Goal: Task Accomplishment & Management: Use online tool/utility

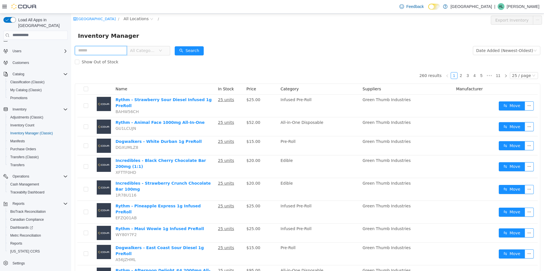
click at [80, 49] on input "text" at bounding box center [101, 50] width 52 height 9
type input "*****"
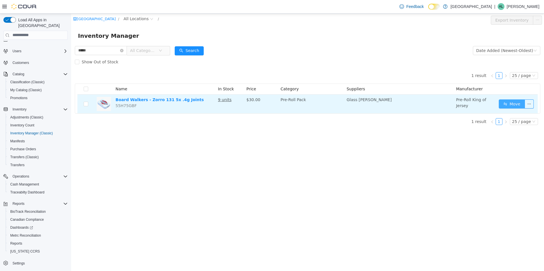
click at [520, 104] on button "Move" at bounding box center [512, 103] width 26 height 9
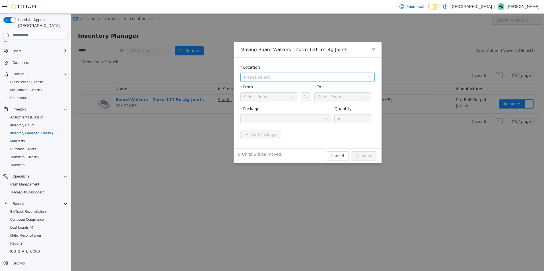
click at [277, 73] on span "Please select" at bounding box center [306, 77] width 124 height 9
click at [297, 98] on span "[GEOGRAPHIC_DATA]" at bounding box center [276, 97] width 42 height 5
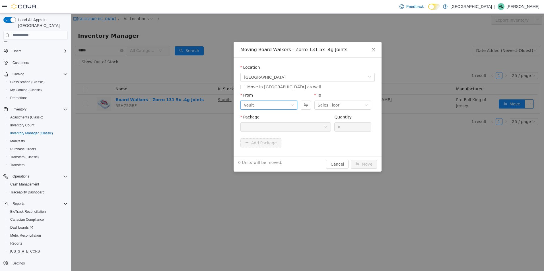
click at [285, 107] on div "Vault" at bounding box center [267, 105] width 46 height 9
click at [278, 125] on li "Sales Floor" at bounding box center [268, 125] width 57 height 9
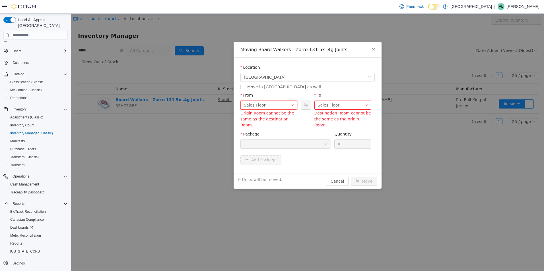
click at [325, 111] on div "Destination Room cannot be the same as the origin Room." at bounding box center [342, 119] width 57 height 18
click at [324, 105] on div "Sales Floor" at bounding box center [329, 105] width 22 height 9
drag, startPoint x: 241, startPoint y: 134, endPoint x: 287, endPoint y: 191, distance: 73.2
drag, startPoint x: 287, startPoint y: 191, endPoint x: 275, endPoint y: 120, distance: 71.8
click at [252, 132] on label "Package" at bounding box center [249, 134] width 19 height 5
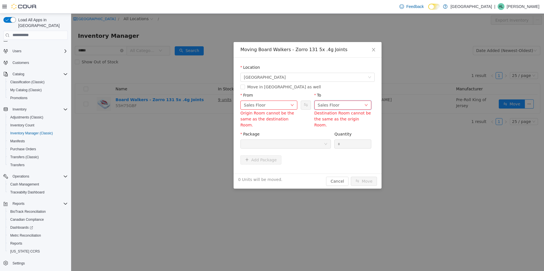
click at [325, 108] on div "Sales Floor" at bounding box center [329, 105] width 22 height 9
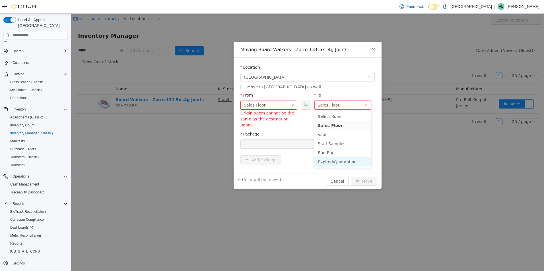
click at [328, 163] on li "Expired/Quarantine" at bounding box center [342, 161] width 57 height 9
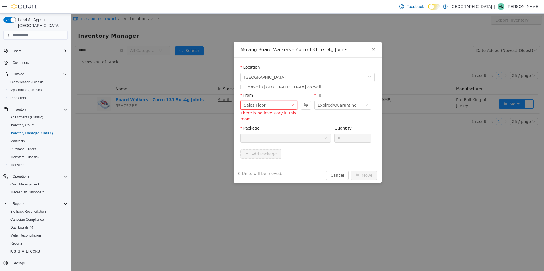
click at [291, 103] on icon "icon: down" at bounding box center [291, 104] width 3 height 3
click at [264, 165] on li "Expired/Quarantine" at bounding box center [268, 161] width 57 height 9
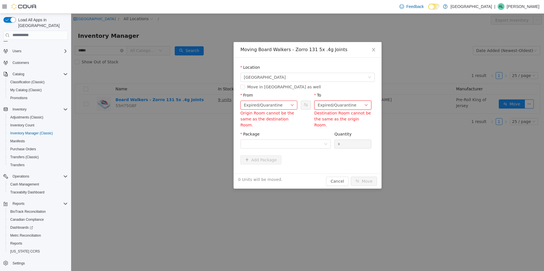
click at [342, 106] on div "Expired/Quarantine" at bounding box center [337, 105] width 39 height 9
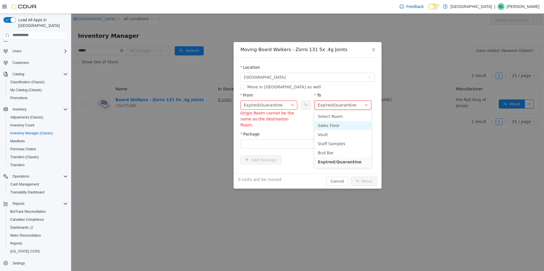
click at [325, 129] on li "Sales Floor" at bounding box center [342, 125] width 57 height 9
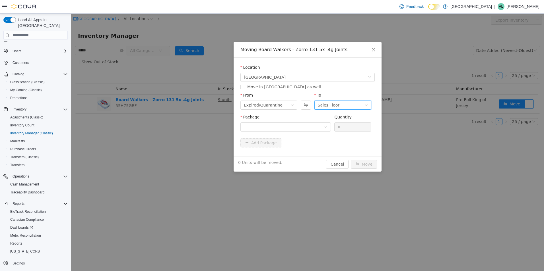
click at [326, 105] on div "Sales Floor" at bounding box center [329, 105] width 22 height 9
click at [324, 133] on li "Vault" at bounding box center [342, 134] width 57 height 9
click at [273, 125] on div at bounding box center [284, 127] width 80 height 9
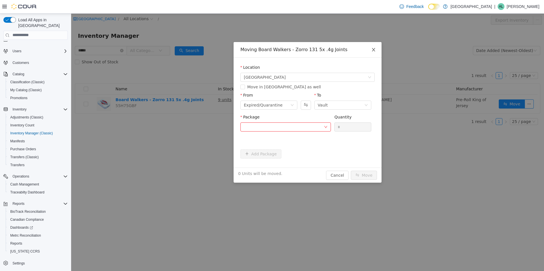
click at [375, 46] on span "Close" at bounding box center [373, 50] width 16 height 16
